Goal: Check status

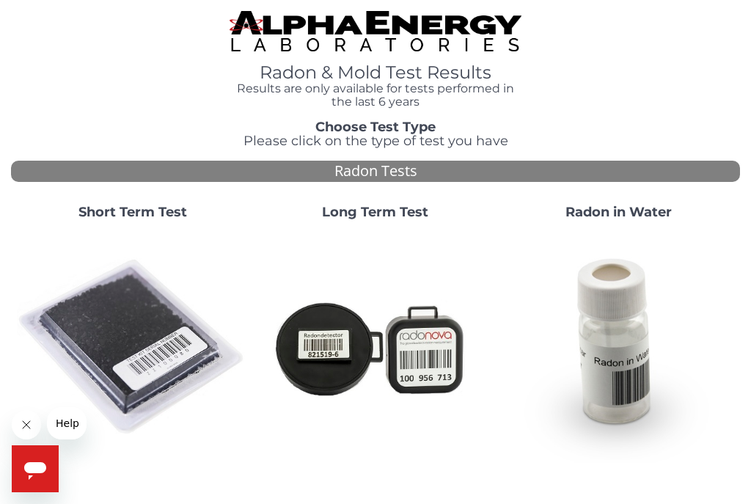
click at [140, 216] on strong "Short Term Test" at bounding box center [132, 212] width 108 height 16
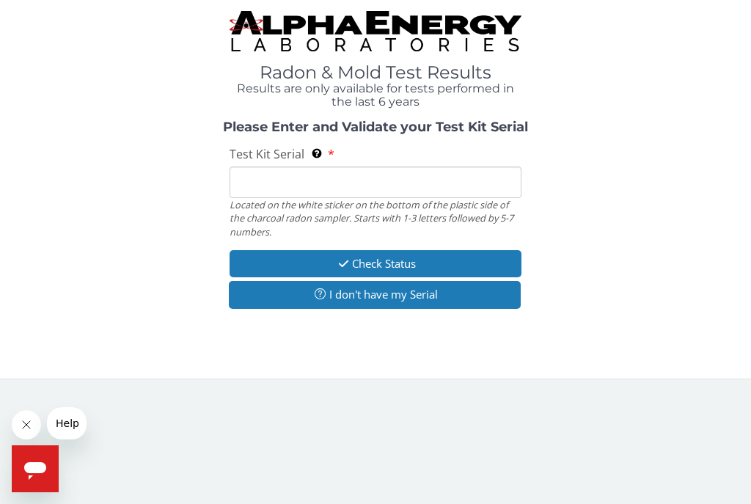
click at [295, 179] on input "Test Kit Serial Located on the white sticker on the bottom of the plastic side …" at bounding box center [375, 182] width 292 height 32
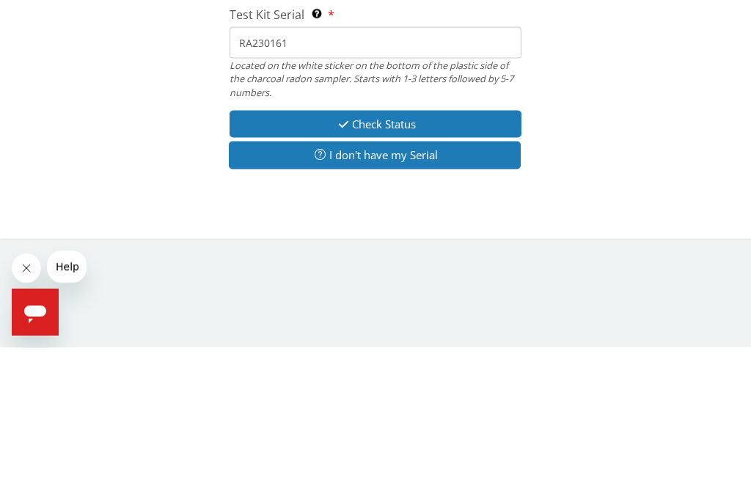
type input "RA230161"
click at [430, 267] on button "Check Status" at bounding box center [375, 280] width 292 height 27
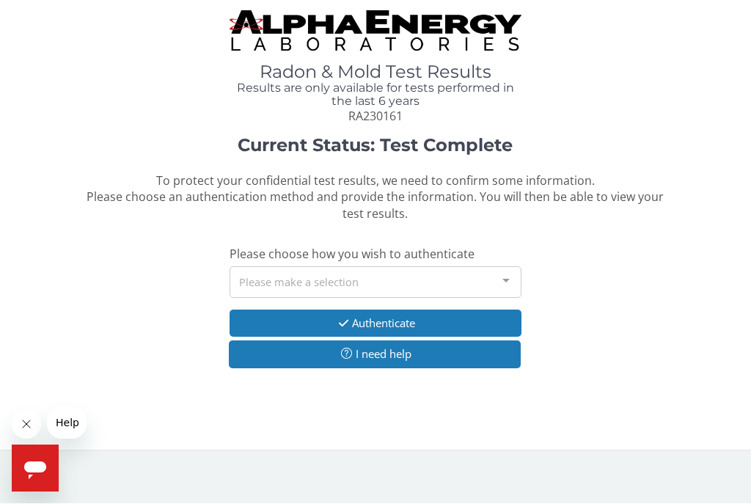
click at [434, 321] on button "Authenticate" at bounding box center [375, 323] width 292 height 27
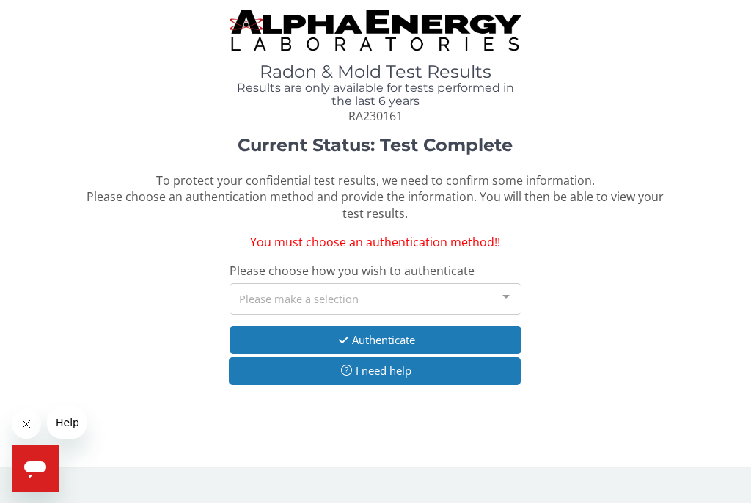
click at [345, 335] on icon "button" at bounding box center [343, 340] width 17 height 11
click at [503, 290] on div at bounding box center [505, 298] width 29 height 28
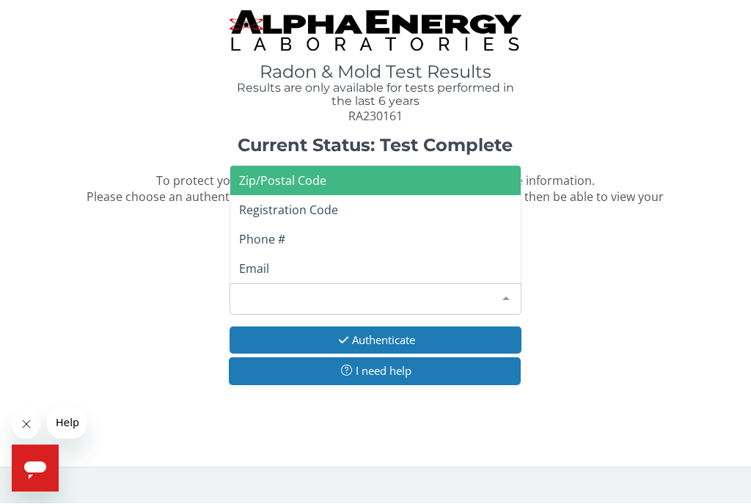
click at [478, 166] on span "Zip/Postal Code" at bounding box center [375, 180] width 290 height 29
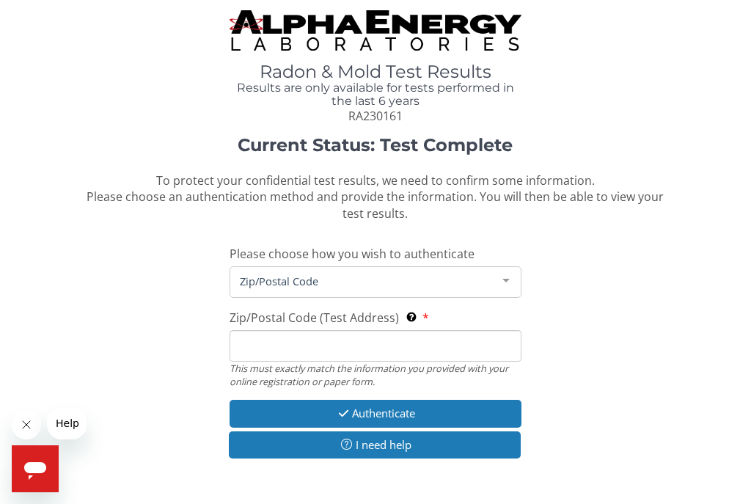
click at [394, 275] on span "Zip/Postal Code" at bounding box center [363, 281] width 255 height 16
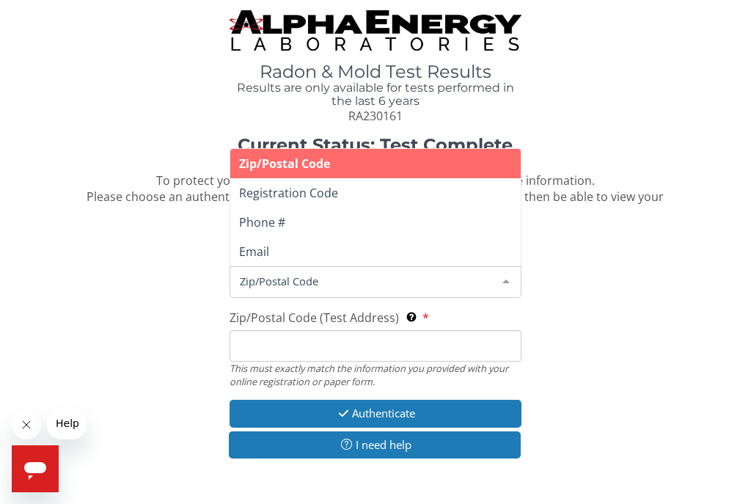
click at [350, 275] on span "Zip/Postal Code" at bounding box center [363, 281] width 255 height 16
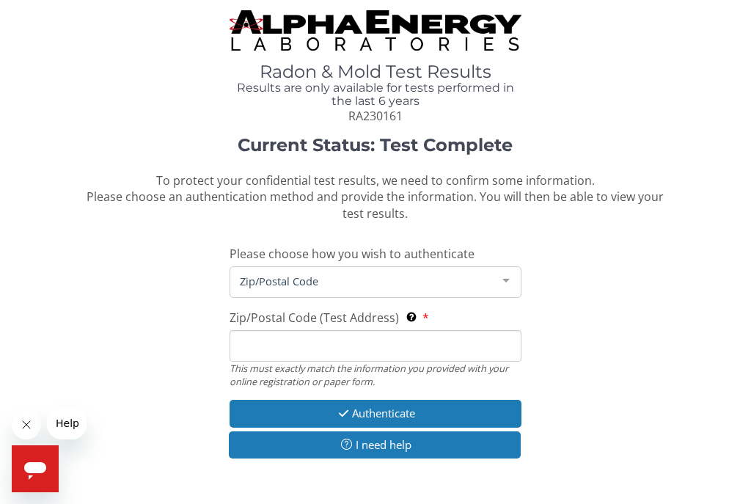
click at [345, 273] on span "Zip/Postal Code" at bounding box center [363, 281] width 255 height 16
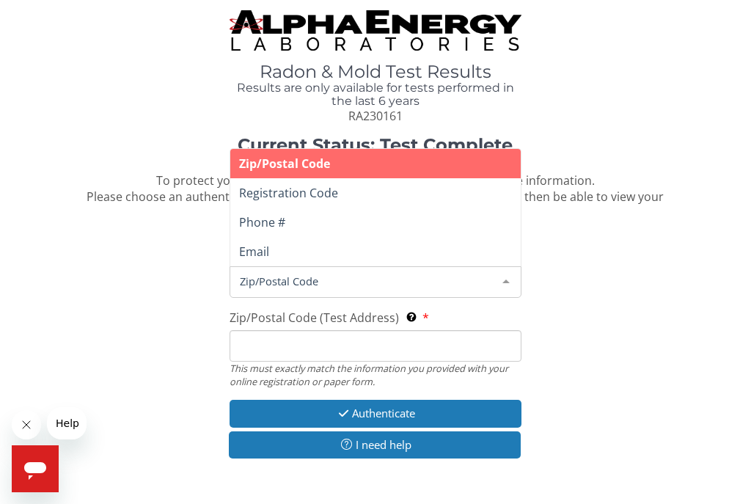
click at [309, 339] on input "Zip/Postal Code (Test Address) This must exactly match the information you prov…" at bounding box center [375, 346] width 292 height 32
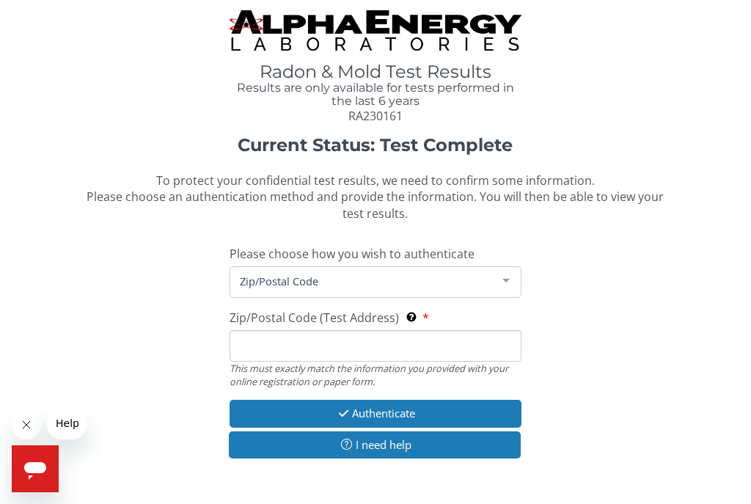
scroll to position [0, 0]
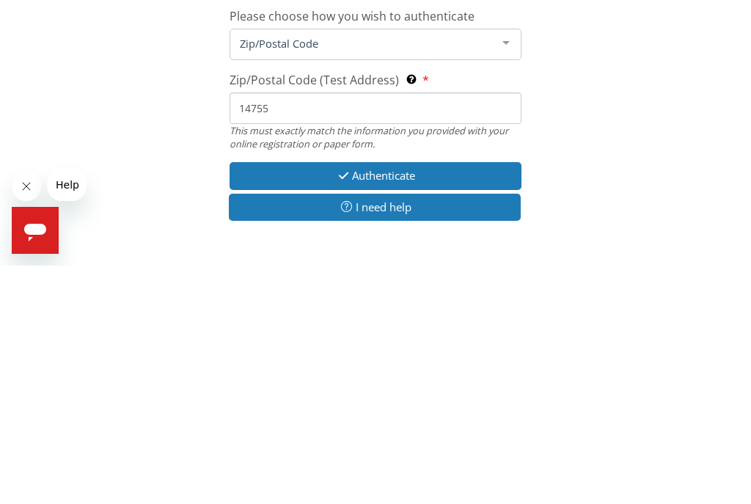
type input "14755"
click at [432, 400] on button "Authenticate" at bounding box center [375, 413] width 292 height 27
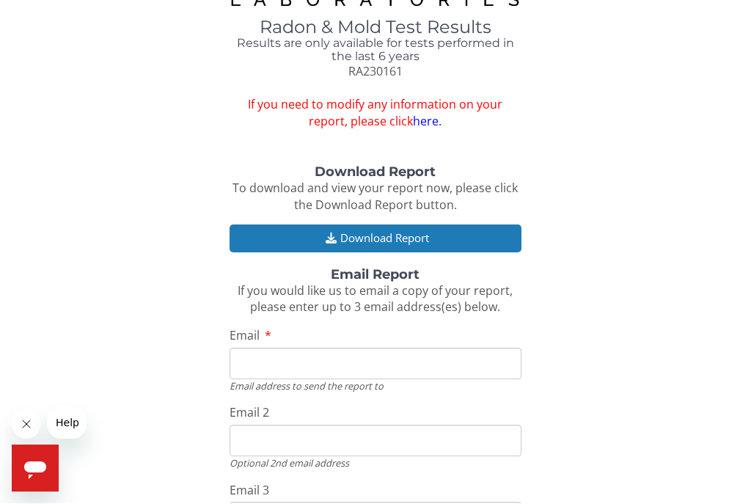
scroll to position [45, 0]
click at [465, 224] on button "Download Report" at bounding box center [375, 237] width 292 height 27
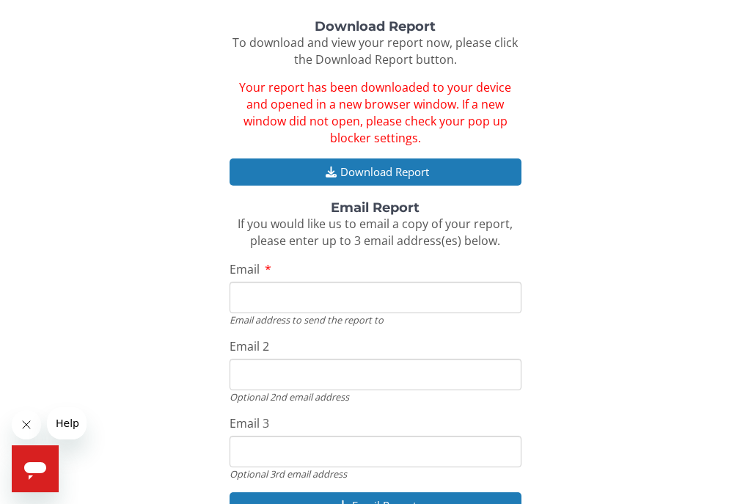
scroll to position [237, 0]
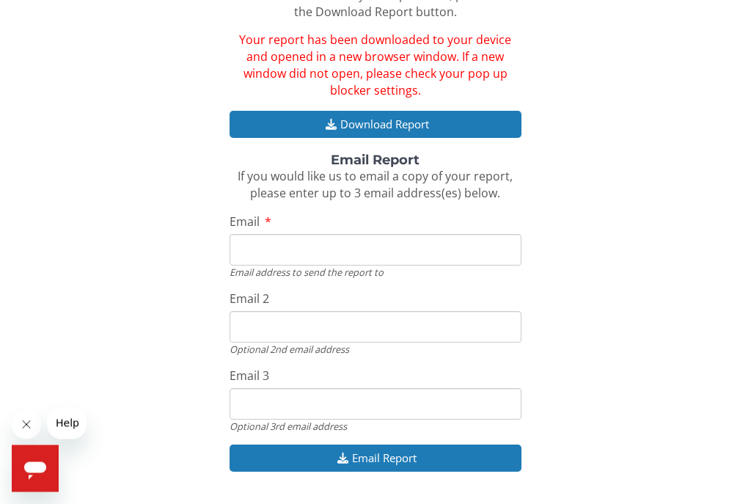
click at [354, 237] on input "Email" at bounding box center [375, 251] width 292 height 32
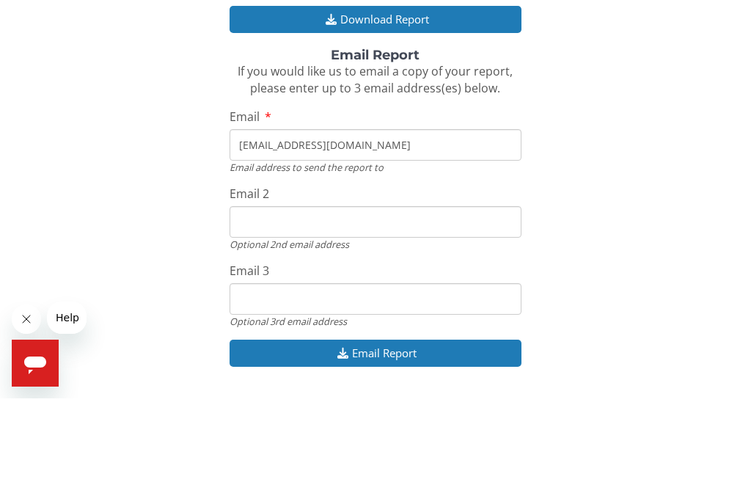
type input "[EMAIL_ADDRESS][DOMAIN_NAME]"
click at [667, 156] on div "Download Report To download and view your report now, please click the Download…" at bounding box center [375, 230] width 729 height 515
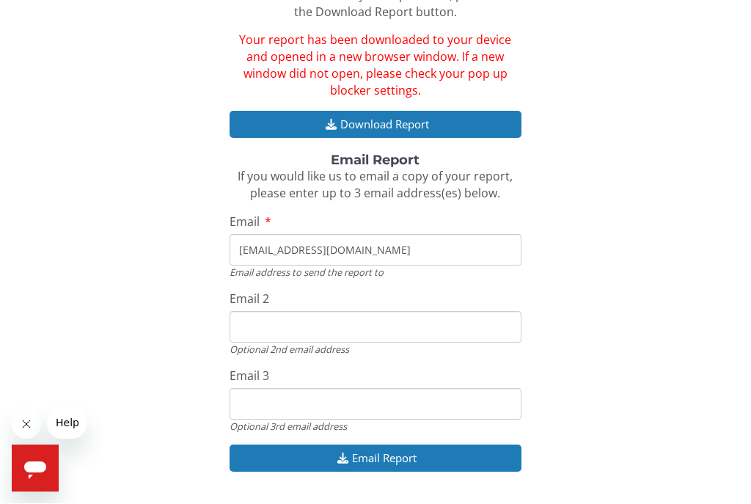
click at [438, 447] on button "Email Report" at bounding box center [375, 458] width 292 height 27
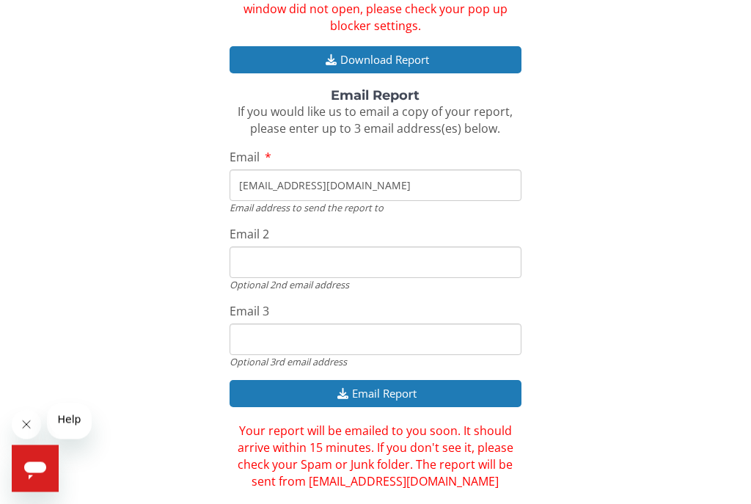
scroll to position [303, 0]
